Goal: Transaction & Acquisition: Purchase product/service

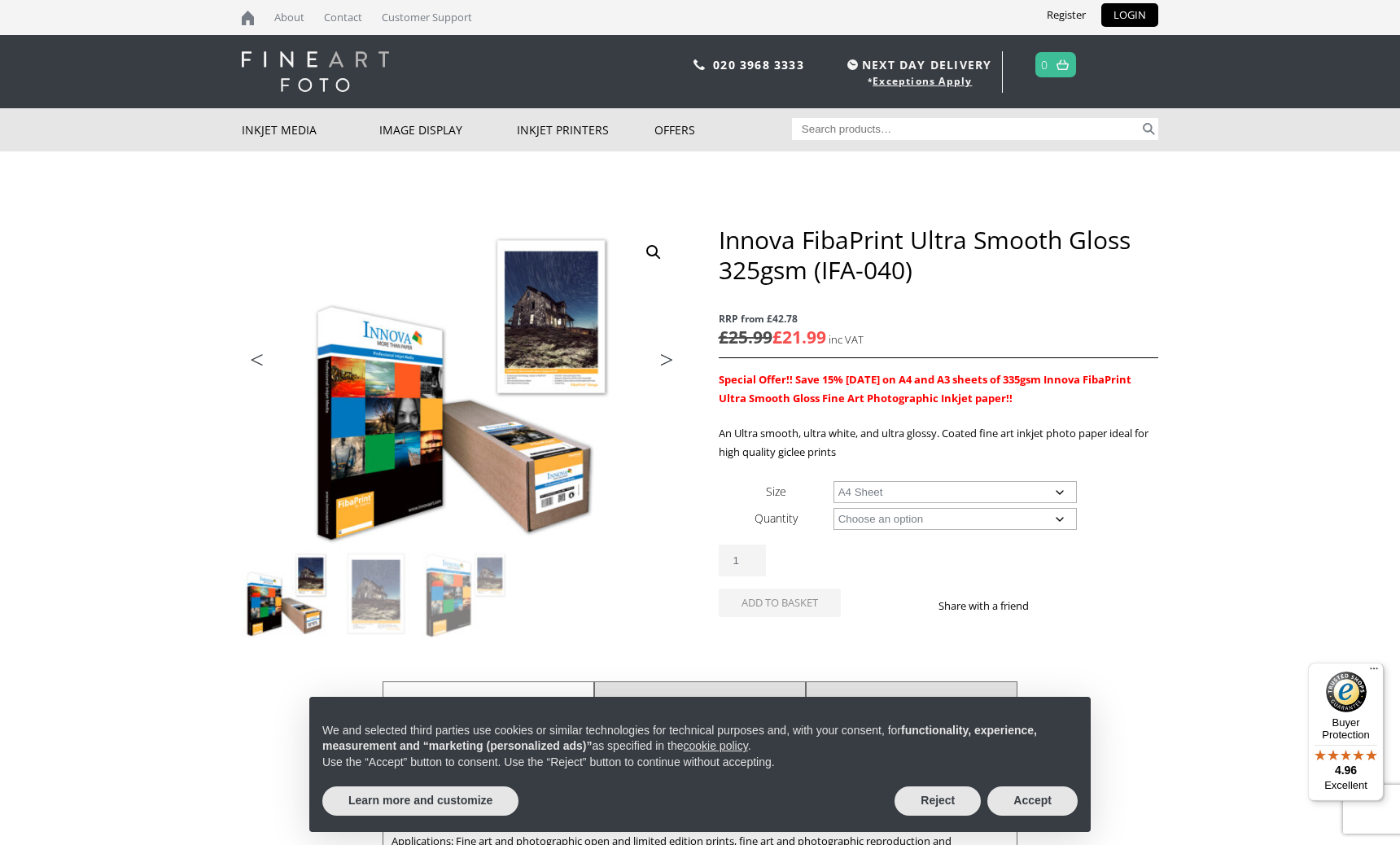
select select "a4-sheet"
click at [834, 508] on select "Choose an option 25 Sheets" at bounding box center [955, 519] width 244 height 22
select select "25-sheets"
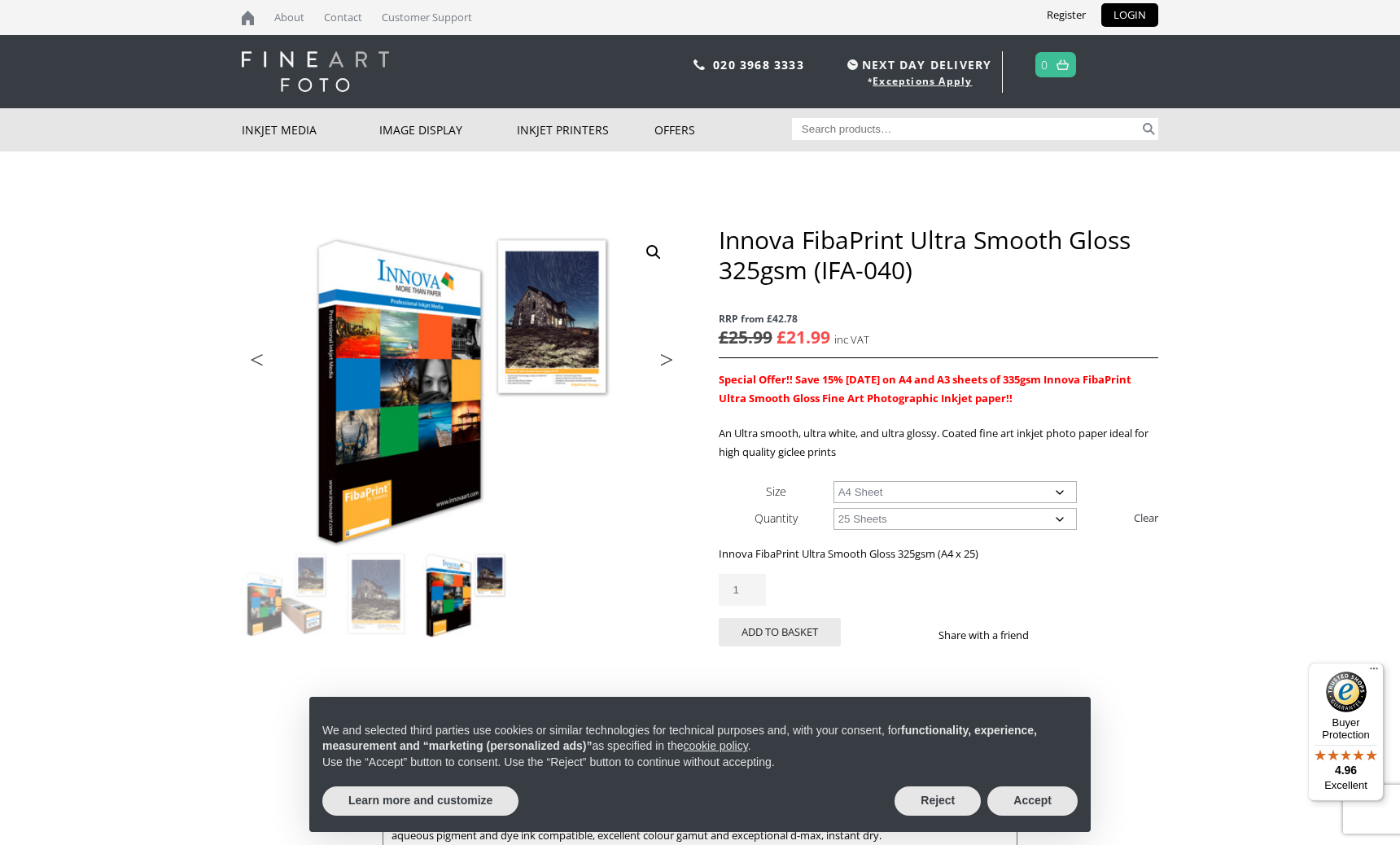
click at [834, 508] on select "Choose an option 25 Sheets" at bounding box center [955, 519] width 244 height 22
click at [834, 481] on select "Choose an option A4 Sheet A3 Sheet A3+ Sheet A2 Sheet" at bounding box center [955, 492] width 244 height 22
click at [834, 508] on select "Choose an option 25 Sheets" at bounding box center [955, 519] width 244 height 22
click option "25 Sheets" at bounding box center [0, 0] width 0 height 0
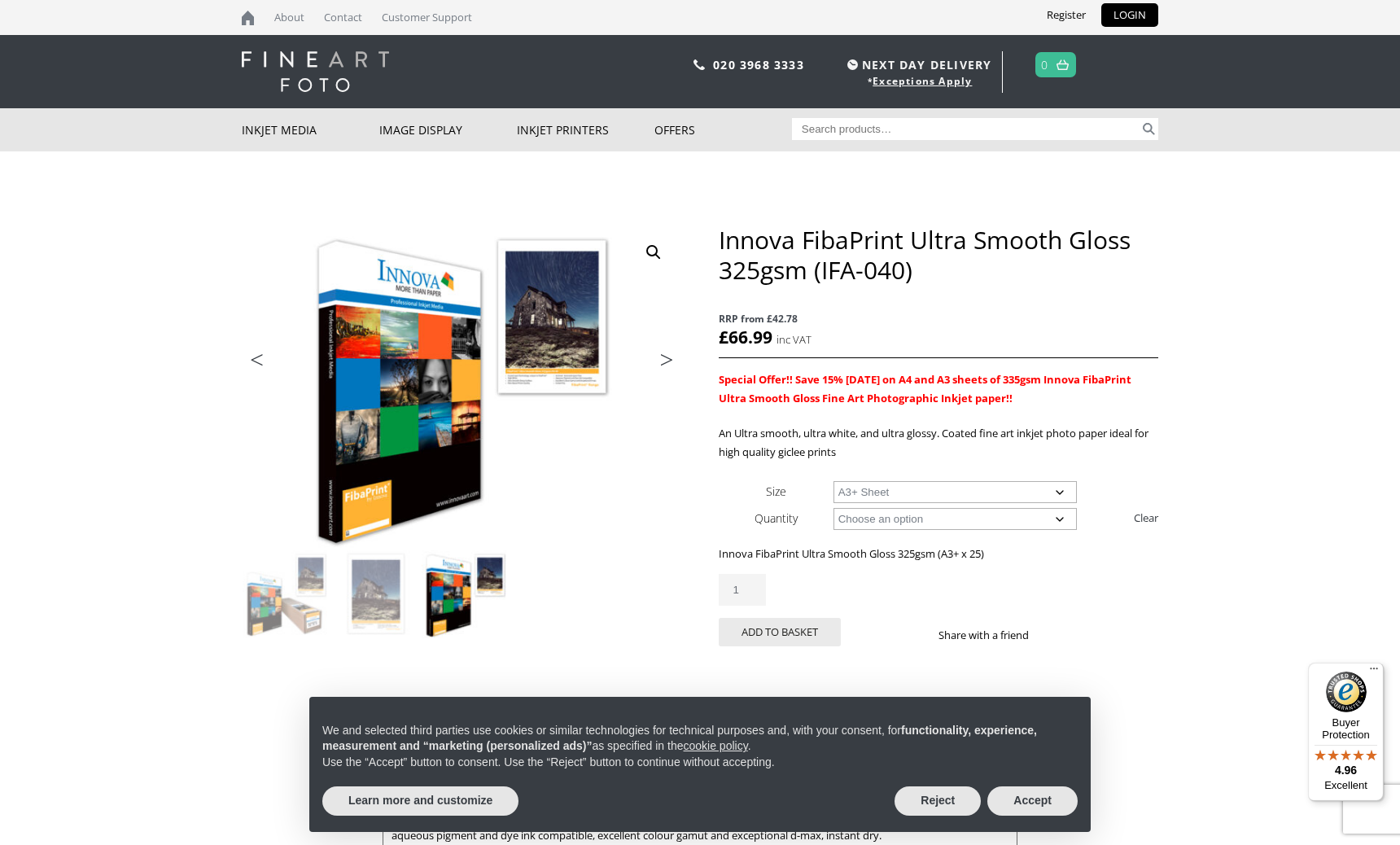
click at [834, 481] on select "Choose an option A4 Sheet A3 Sheet A3+ Sheet A2 Sheet" at bounding box center [955, 492] width 244 height 22
select select "a4-sheet"
